Goal: Find specific page/section: Find specific page/section

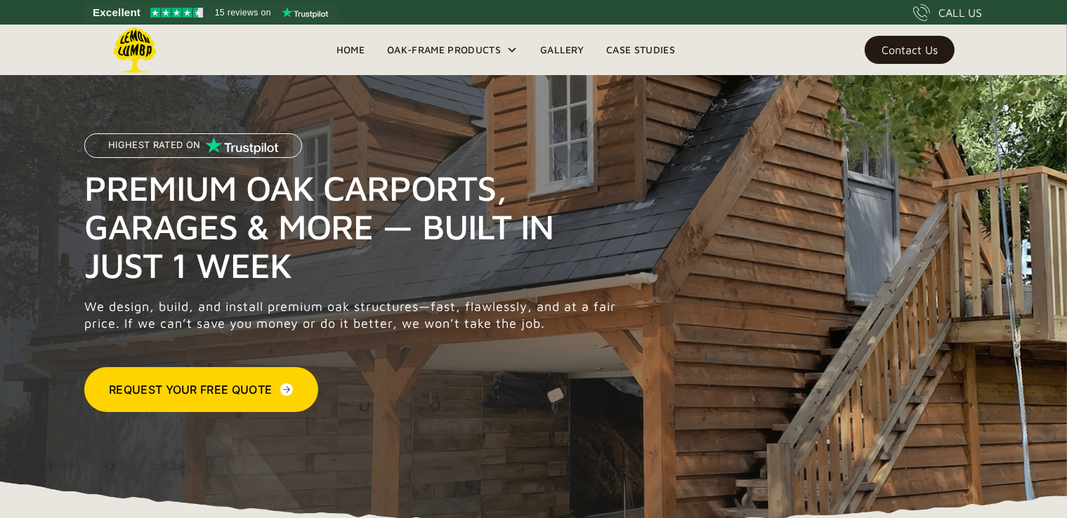
click at [923, 46] on div "Contact Us" at bounding box center [909, 50] width 56 height 10
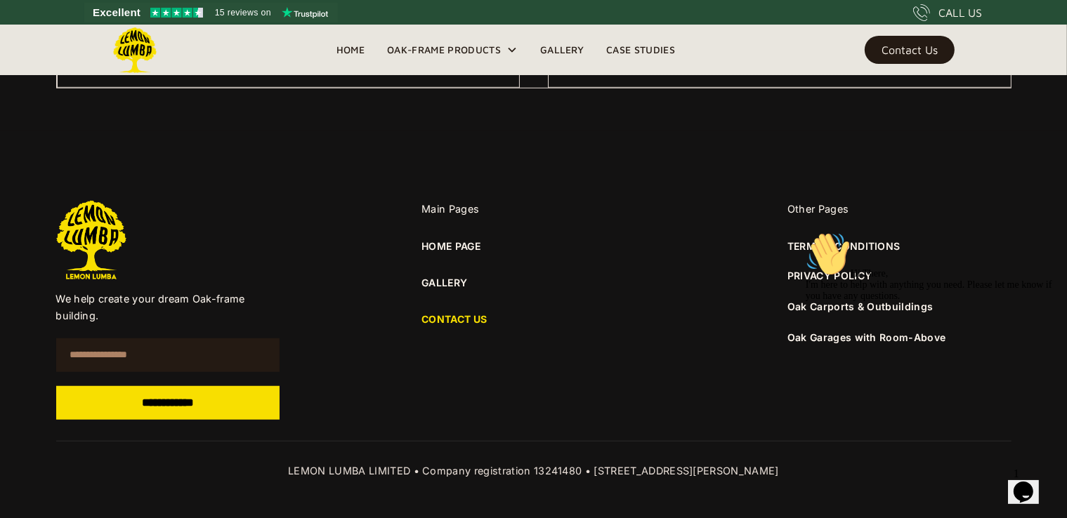
scroll to position [1023, 0]
click at [454, 243] on link "HOME PAGE" at bounding box center [450, 245] width 59 height 15
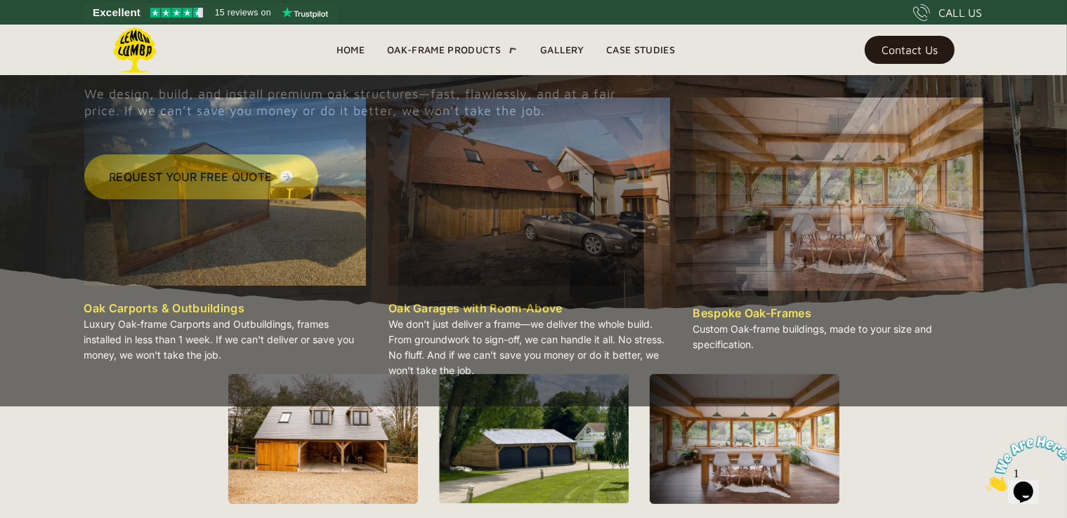
scroll to position [213, 0]
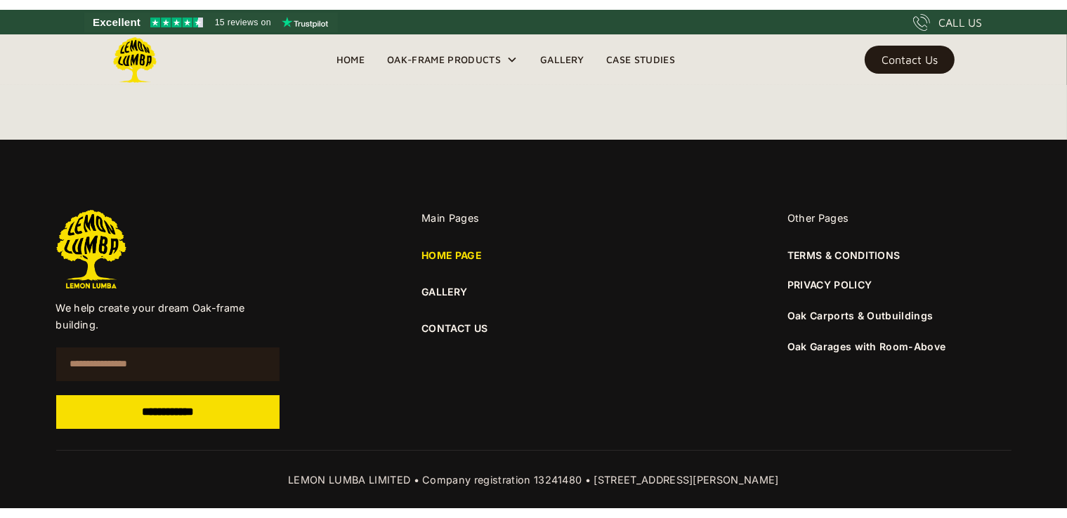
scroll to position [5100, 0]
